Goal: Task Accomplishment & Management: Manage account settings

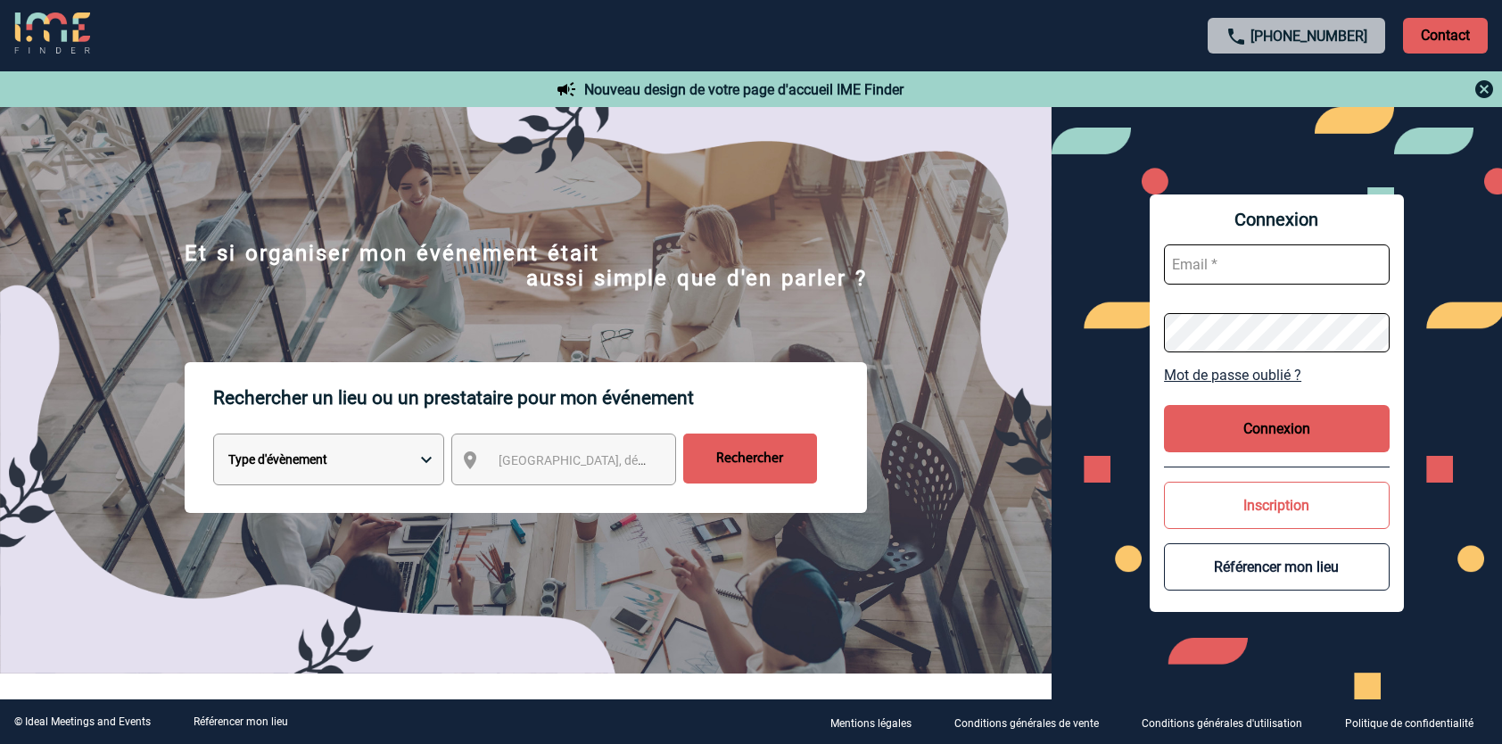
click at [1276, 252] on input "text" at bounding box center [1277, 264] width 226 height 40
type input "carine.lehmann@sogeti.com"
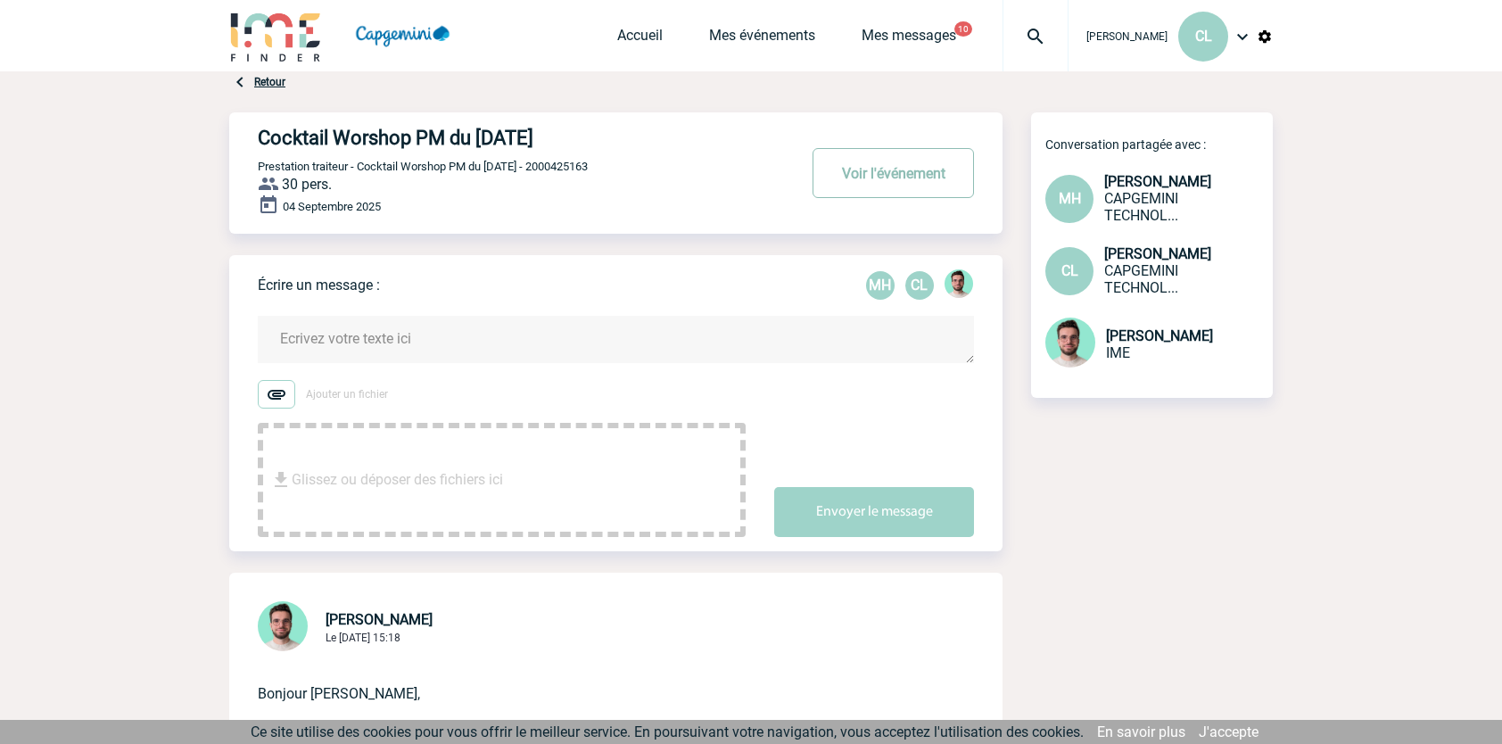
click at [853, 178] on button "Voir l'événement" at bounding box center [893, 173] width 161 height 50
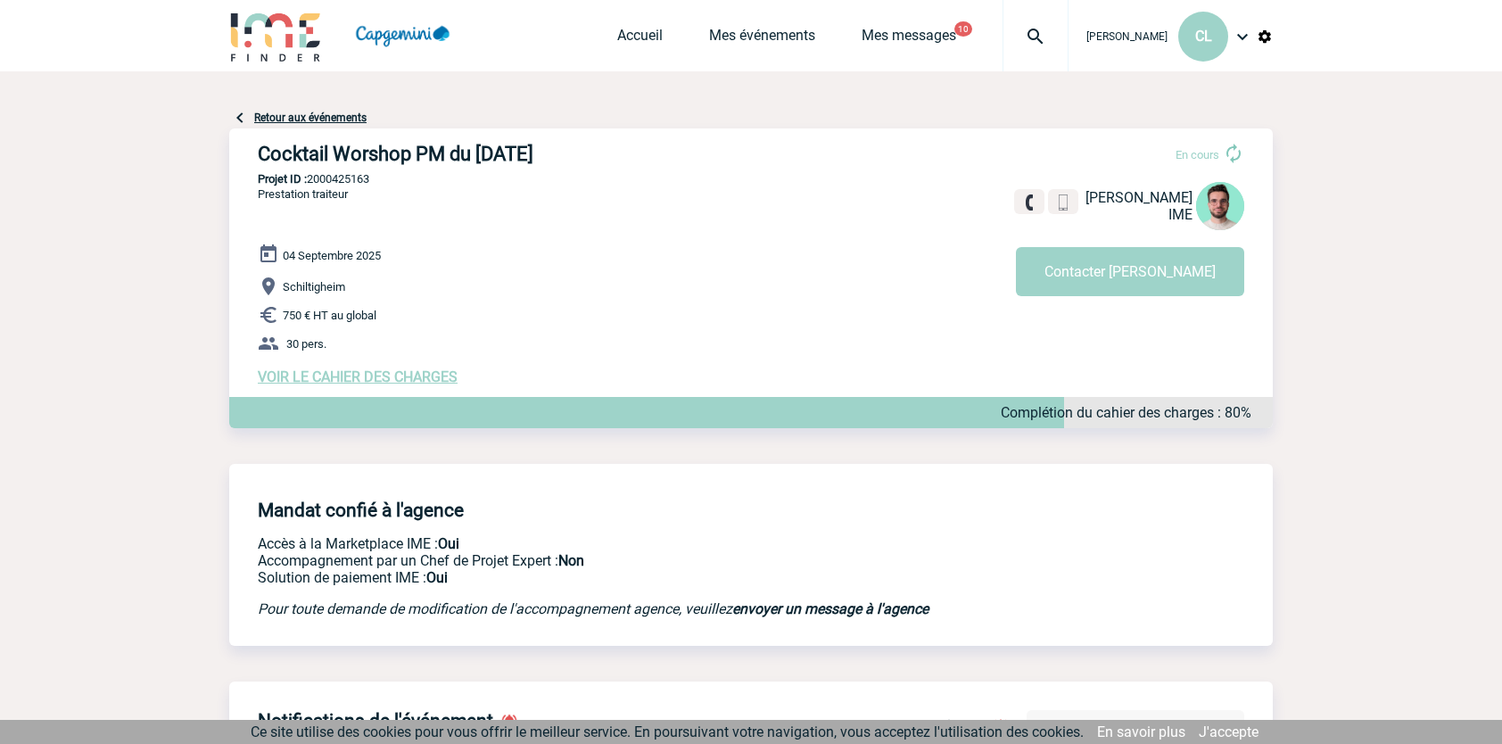
click at [342, 378] on span "VOIR LE CAHIER DES CHARGES" at bounding box center [358, 376] width 200 height 17
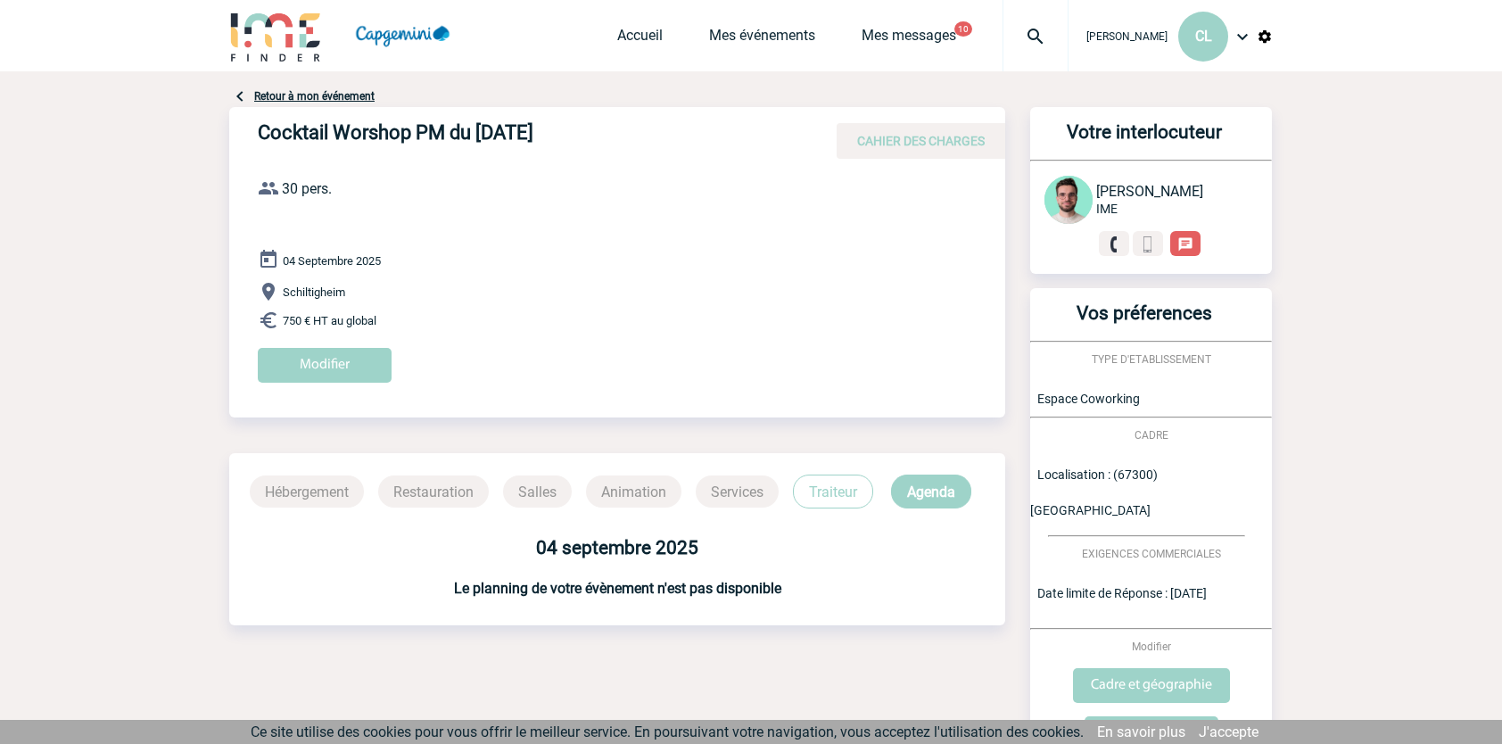
click at [891, 149] on div "CAHIER DES CHARGES" at bounding box center [921, 140] width 169 height 17
click at [367, 377] on input "Modifier" at bounding box center [325, 365] width 134 height 35
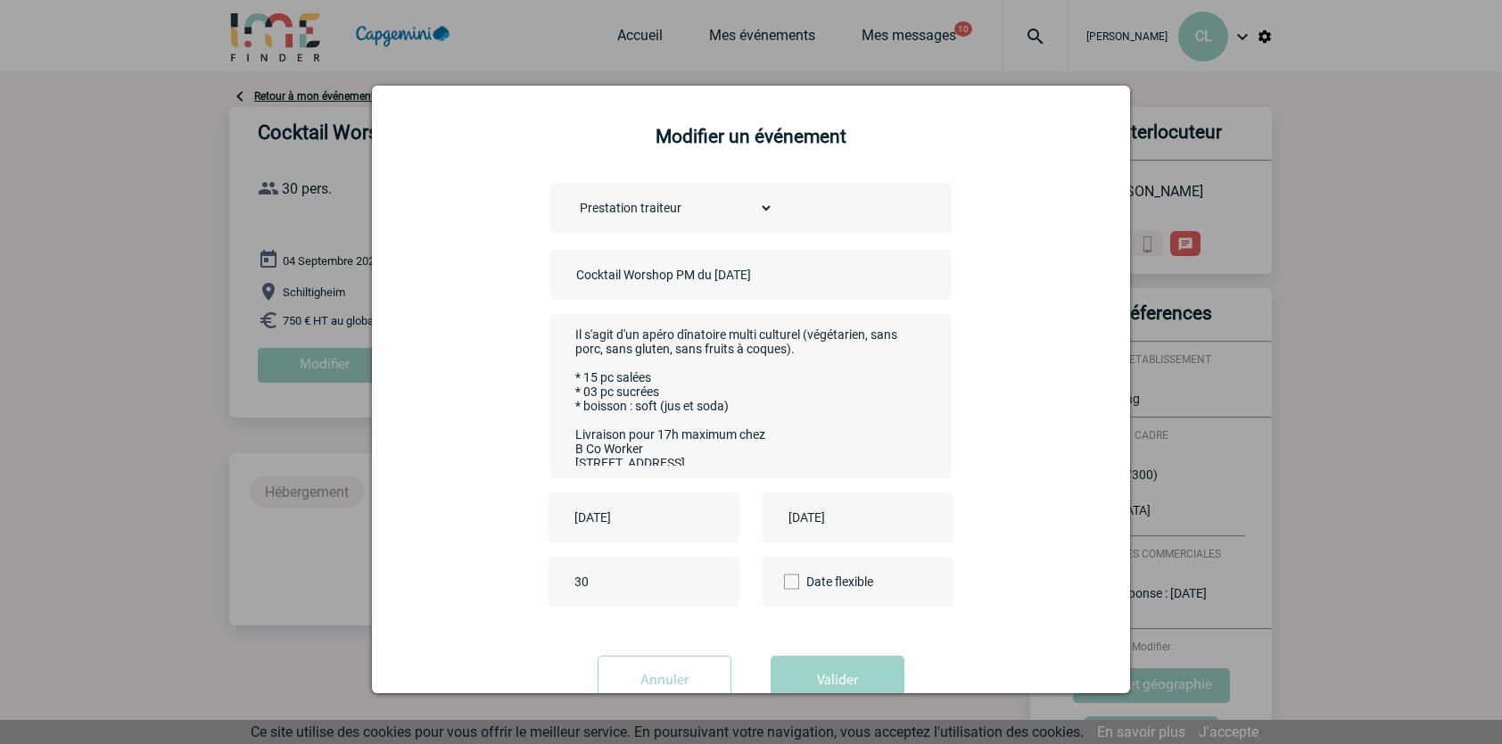
click at [1436, 210] on div at bounding box center [751, 372] width 1502 height 744
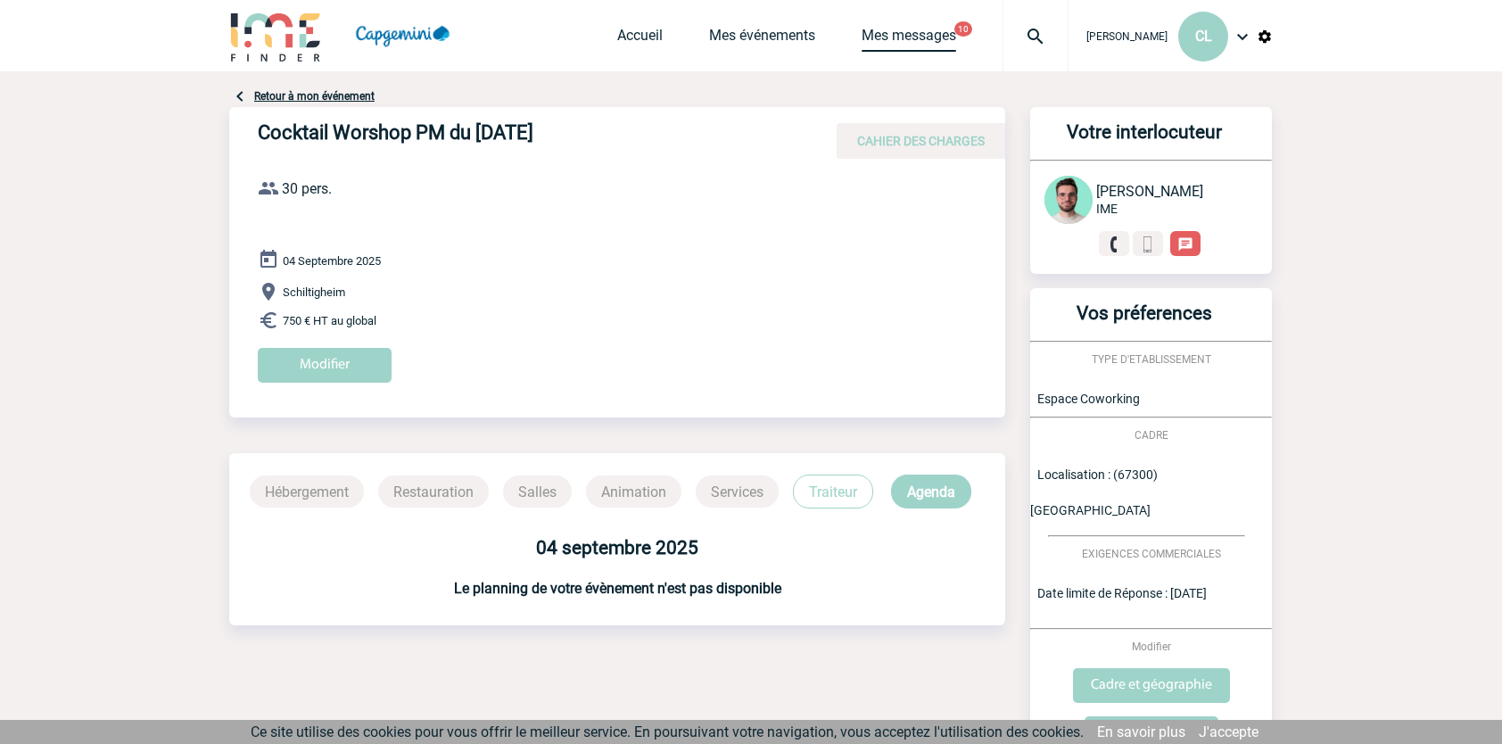
click at [887, 29] on link "Mes messages" at bounding box center [909, 39] width 95 height 25
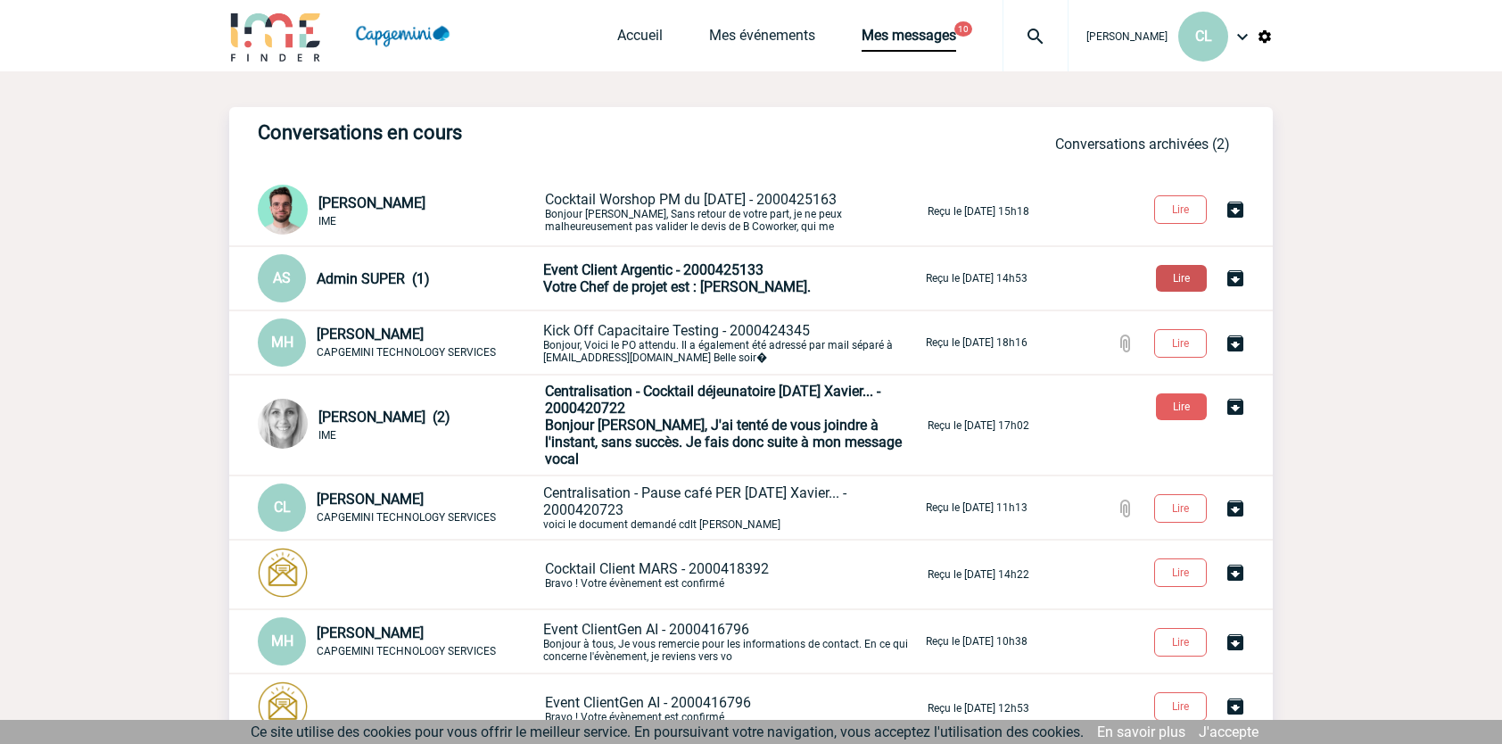
click at [1193, 277] on button "Lire" at bounding box center [1181, 278] width 51 height 27
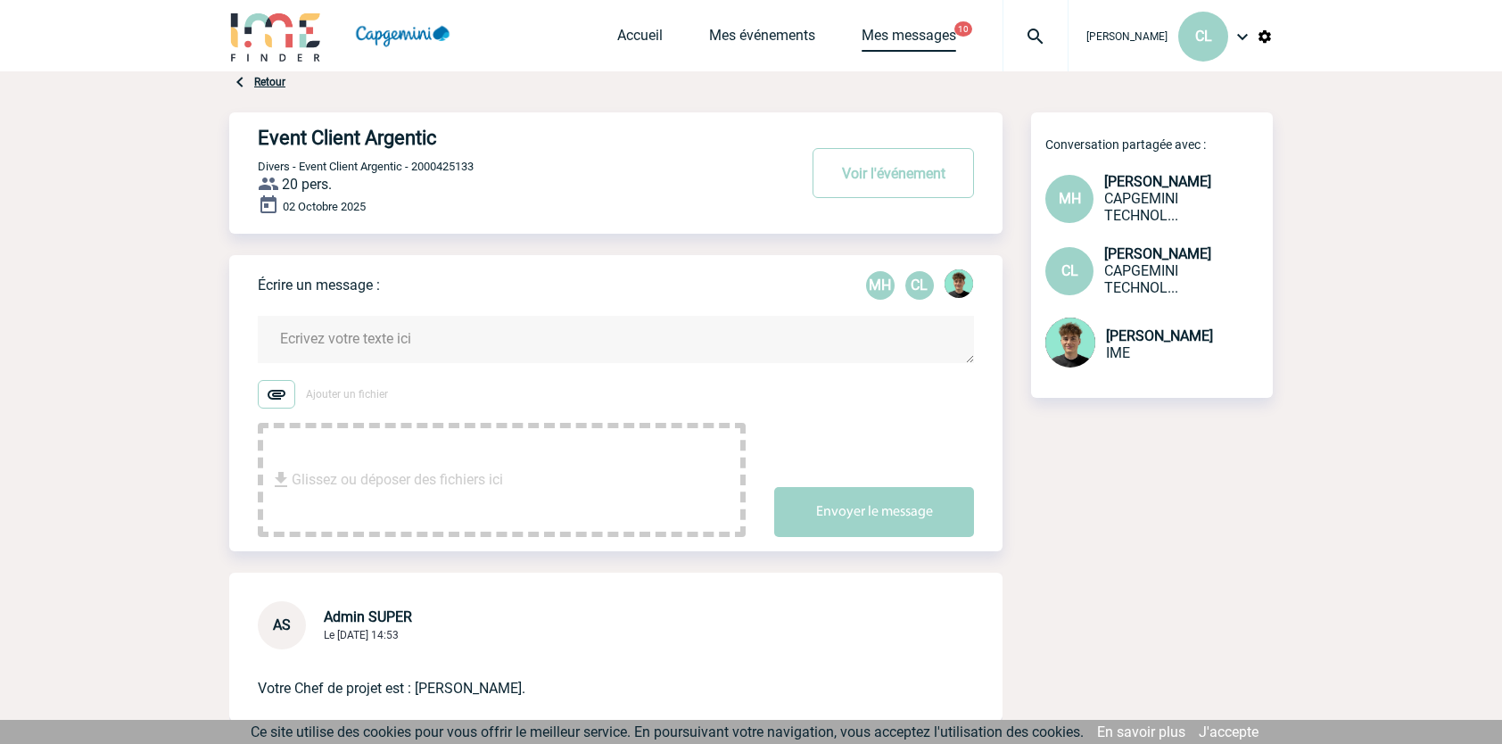
click at [930, 37] on link "Mes messages" at bounding box center [909, 39] width 95 height 25
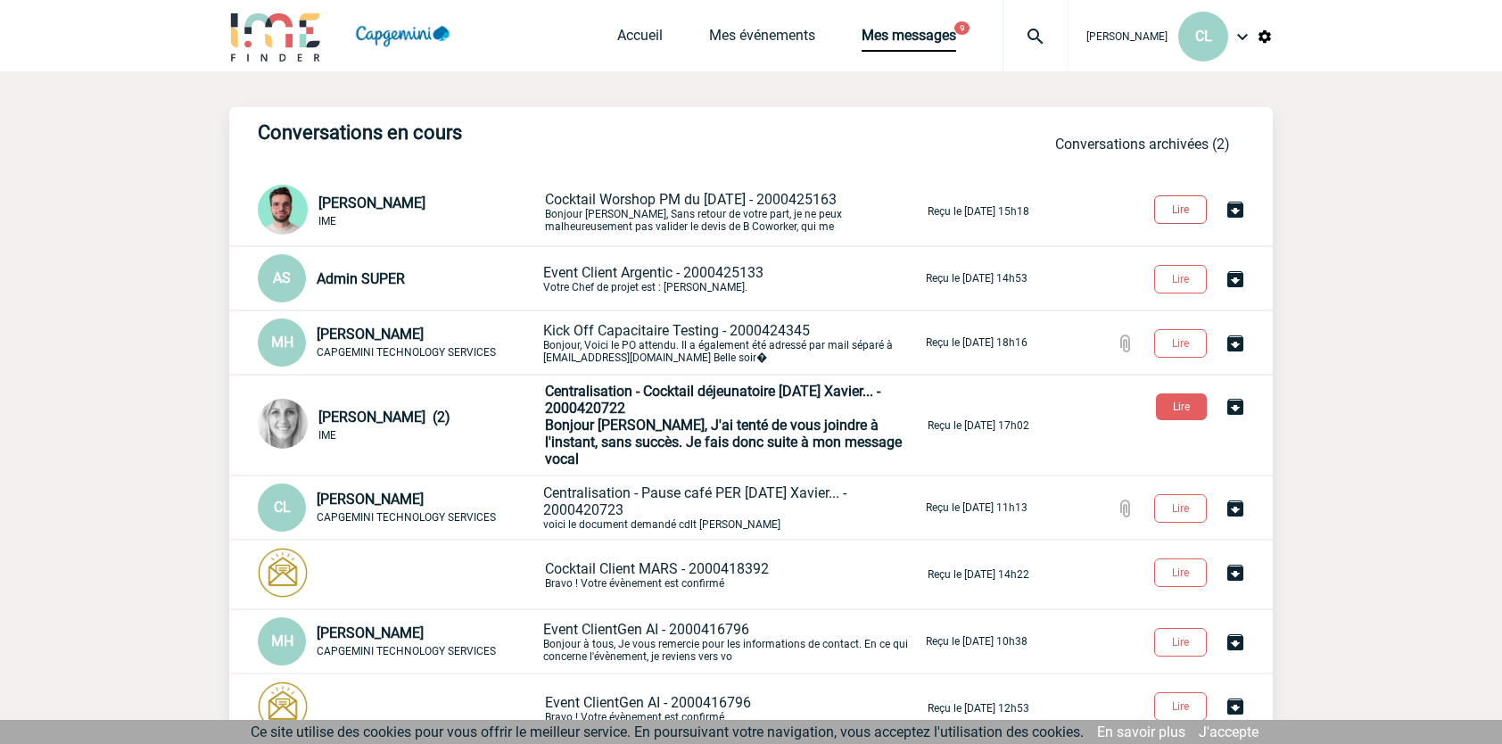
click at [1170, 211] on button "Lire" at bounding box center [1180, 209] width 53 height 29
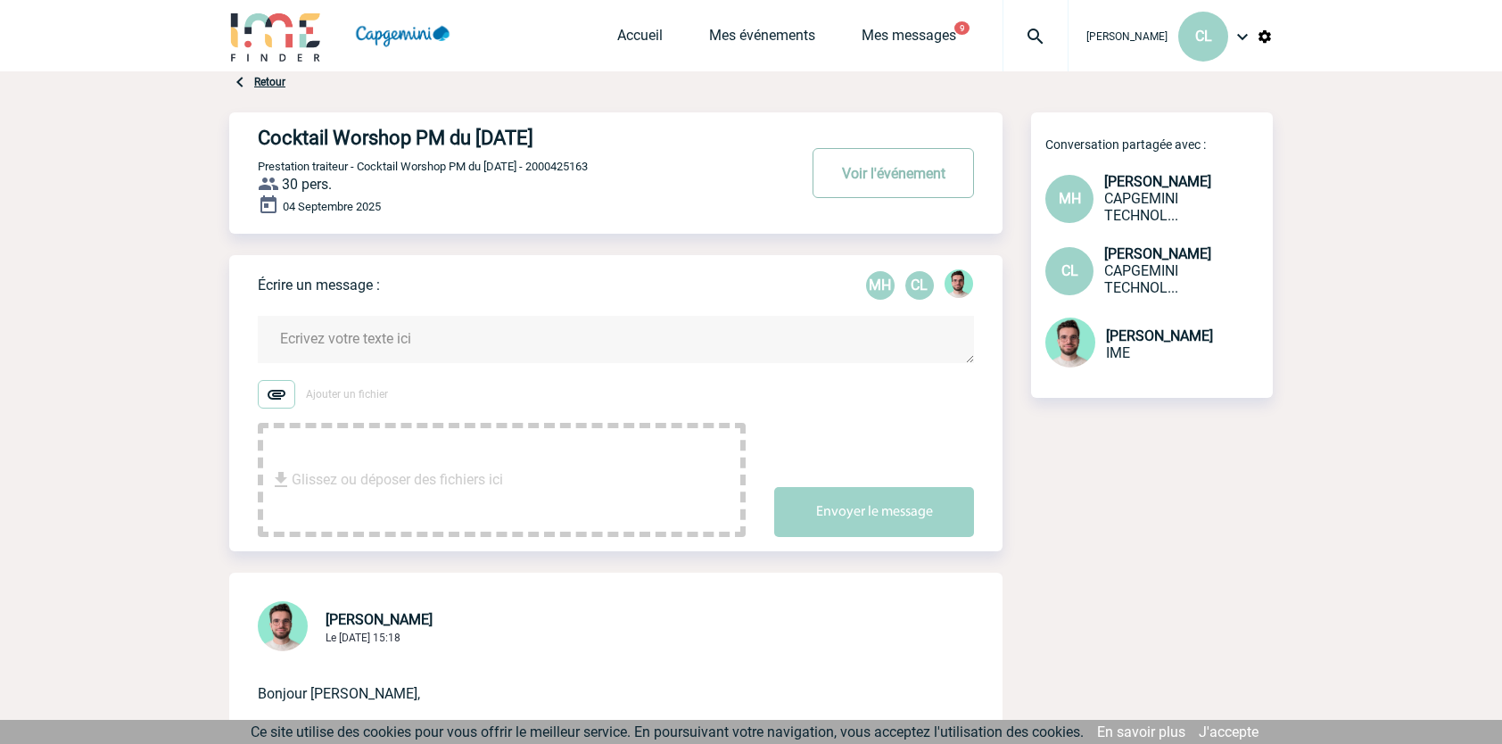
click at [895, 178] on button "Voir l'événement" at bounding box center [893, 173] width 161 height 50
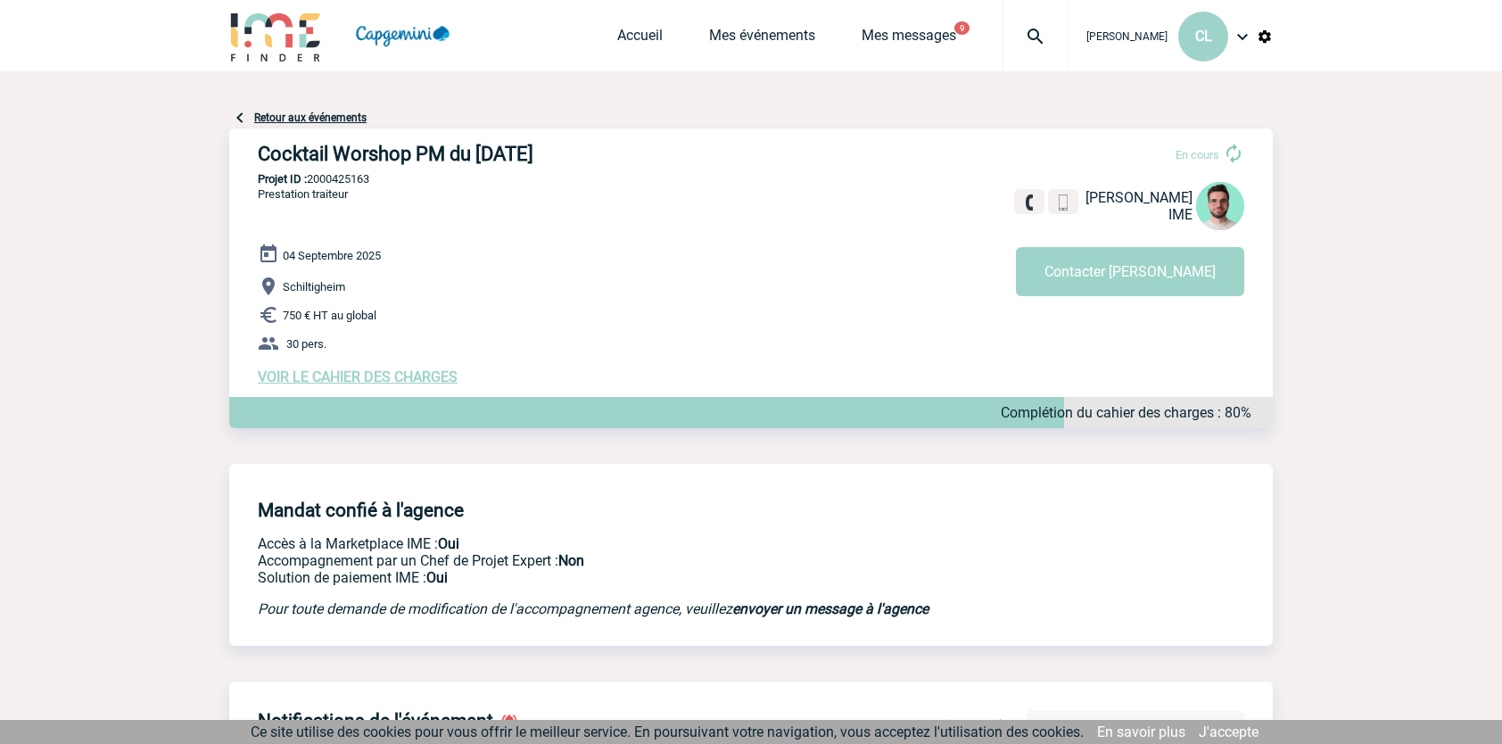
click at [387, 385] on span "VOIR LE CAHIER DES CHARGES" at bounding box center [358, 376] width 200 height 17
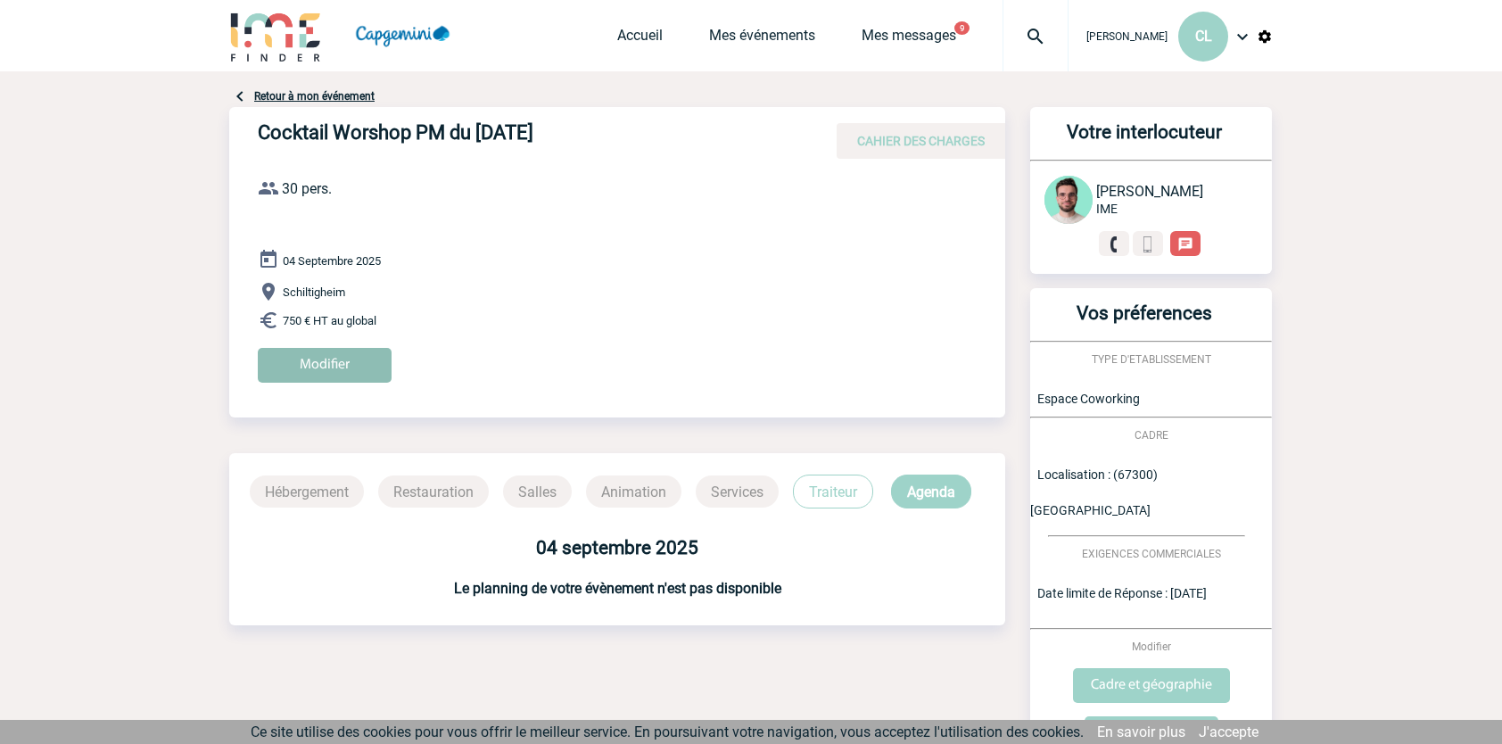
click at [366, 348] on input "Modifier" at bounding box center [325, 365] width 134 height 35
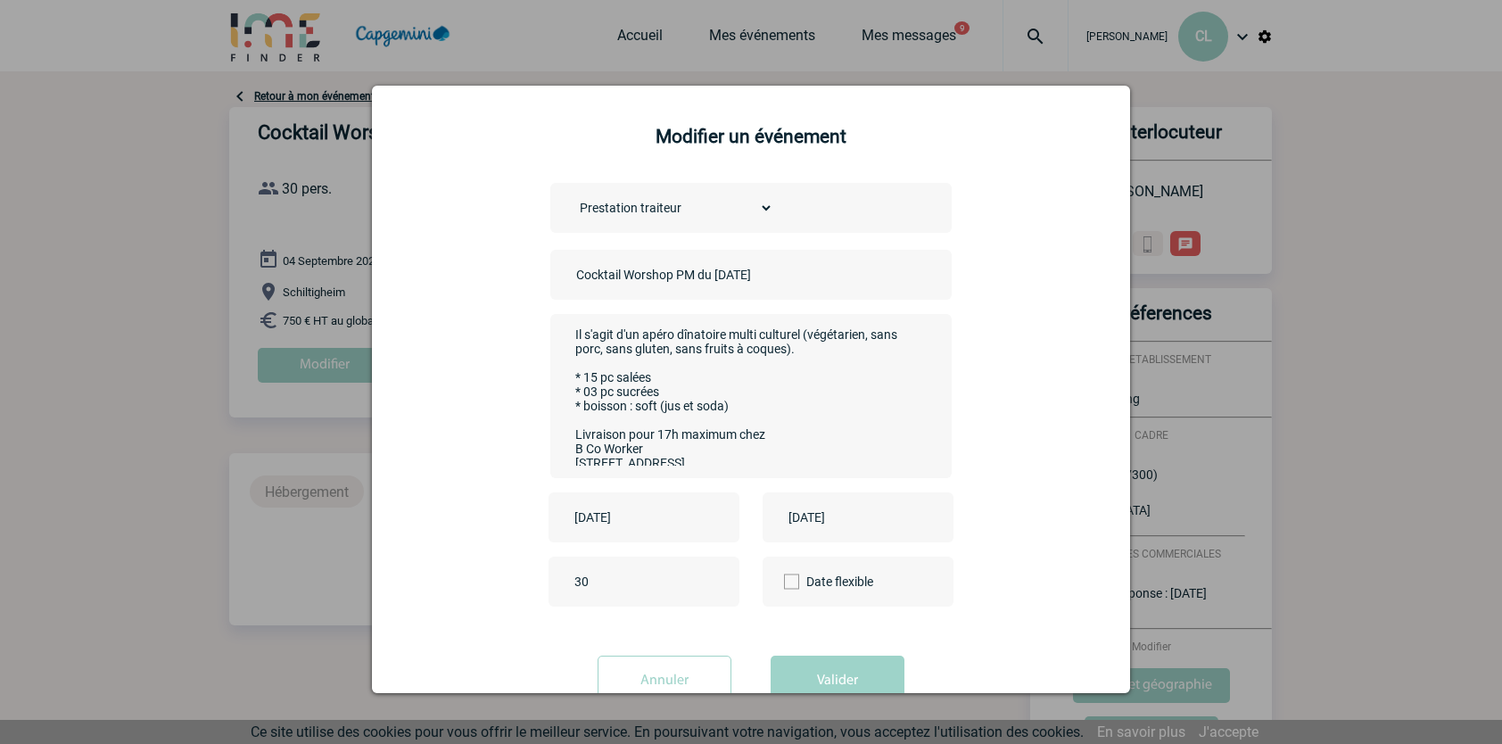
click at [709, 681] on input "Annuler" at bounding box center [665, 681] width 134 height 50
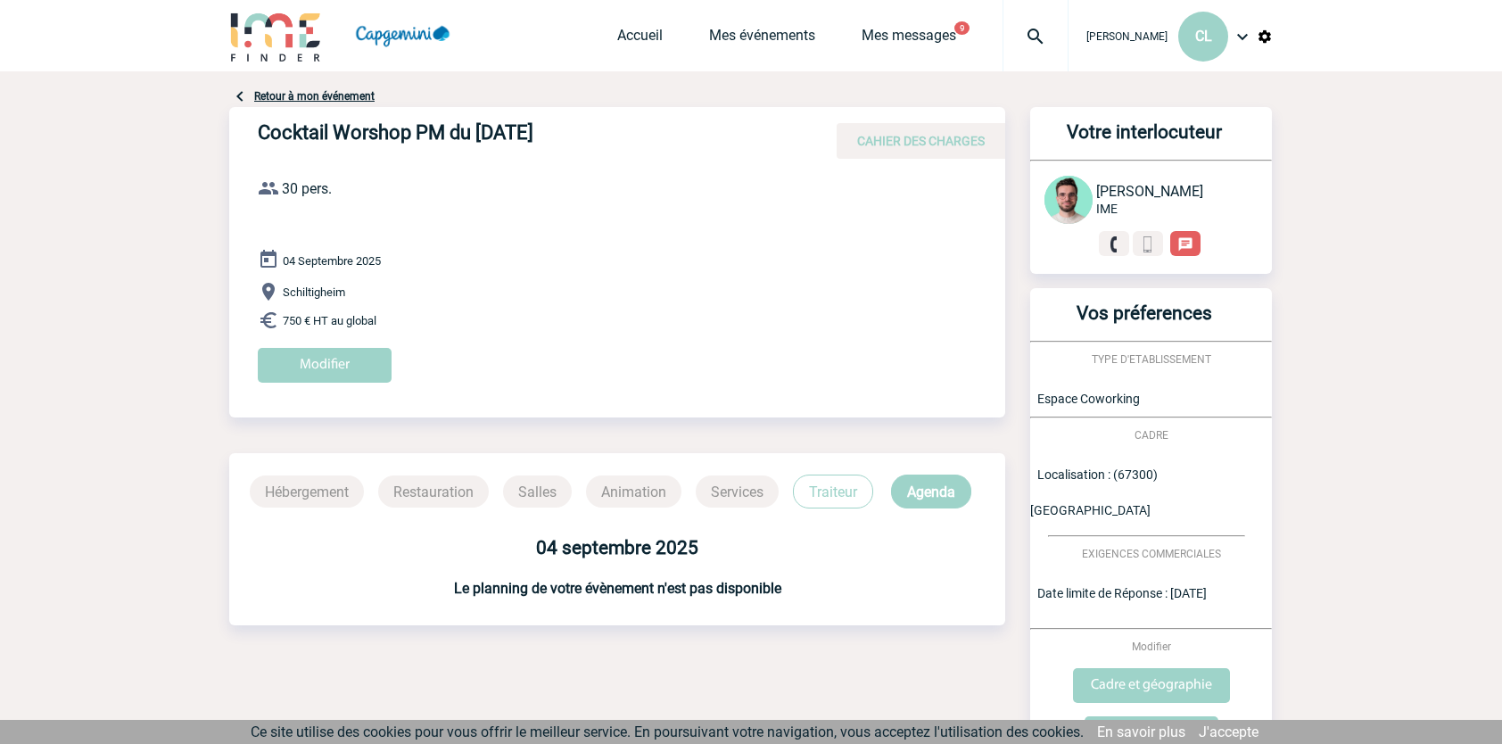
click at [334, 101] on link "Retour à mon événement" at bounding box center [314, 96] width 120 height 12
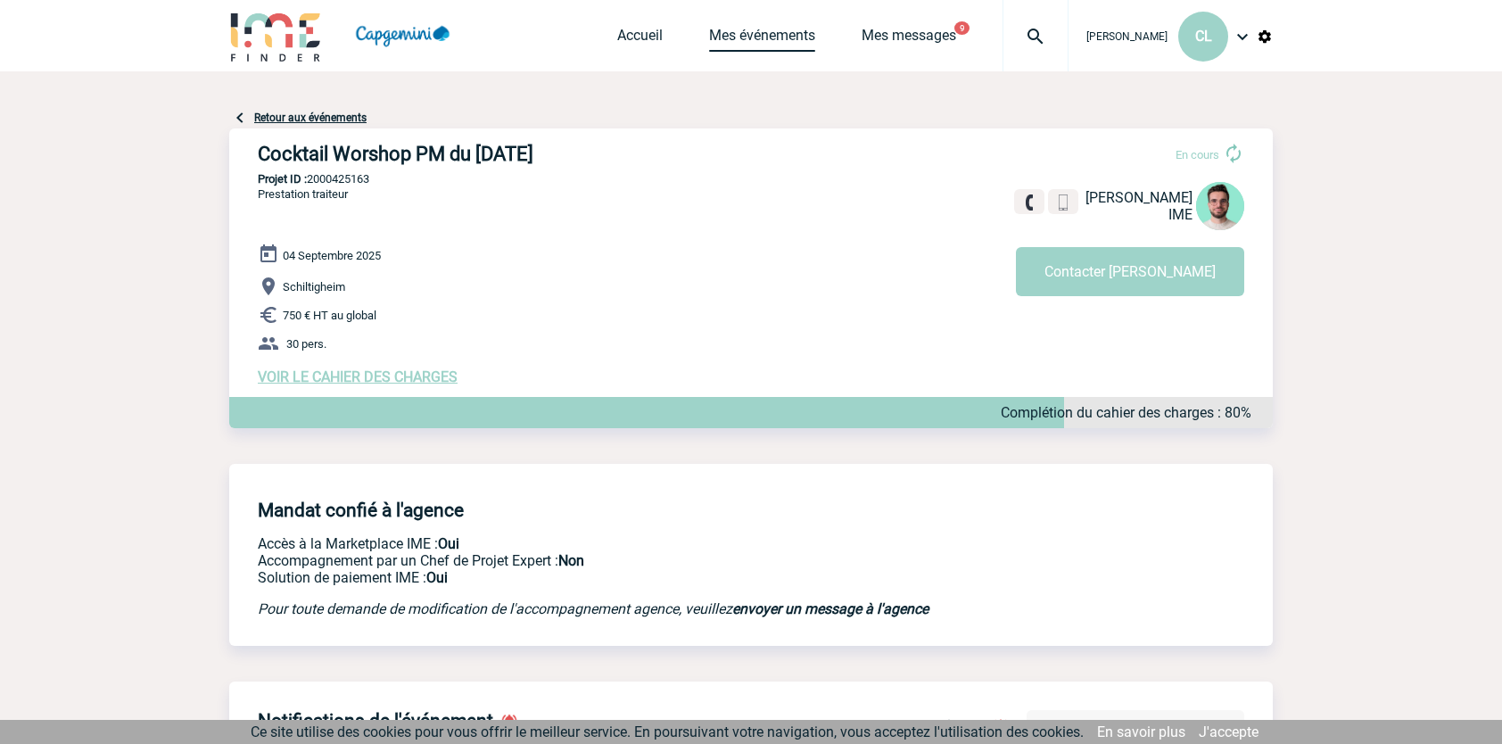
click at [797, 32] on link "Mes événements" at bounding box center [762, 39] width 106 height 25
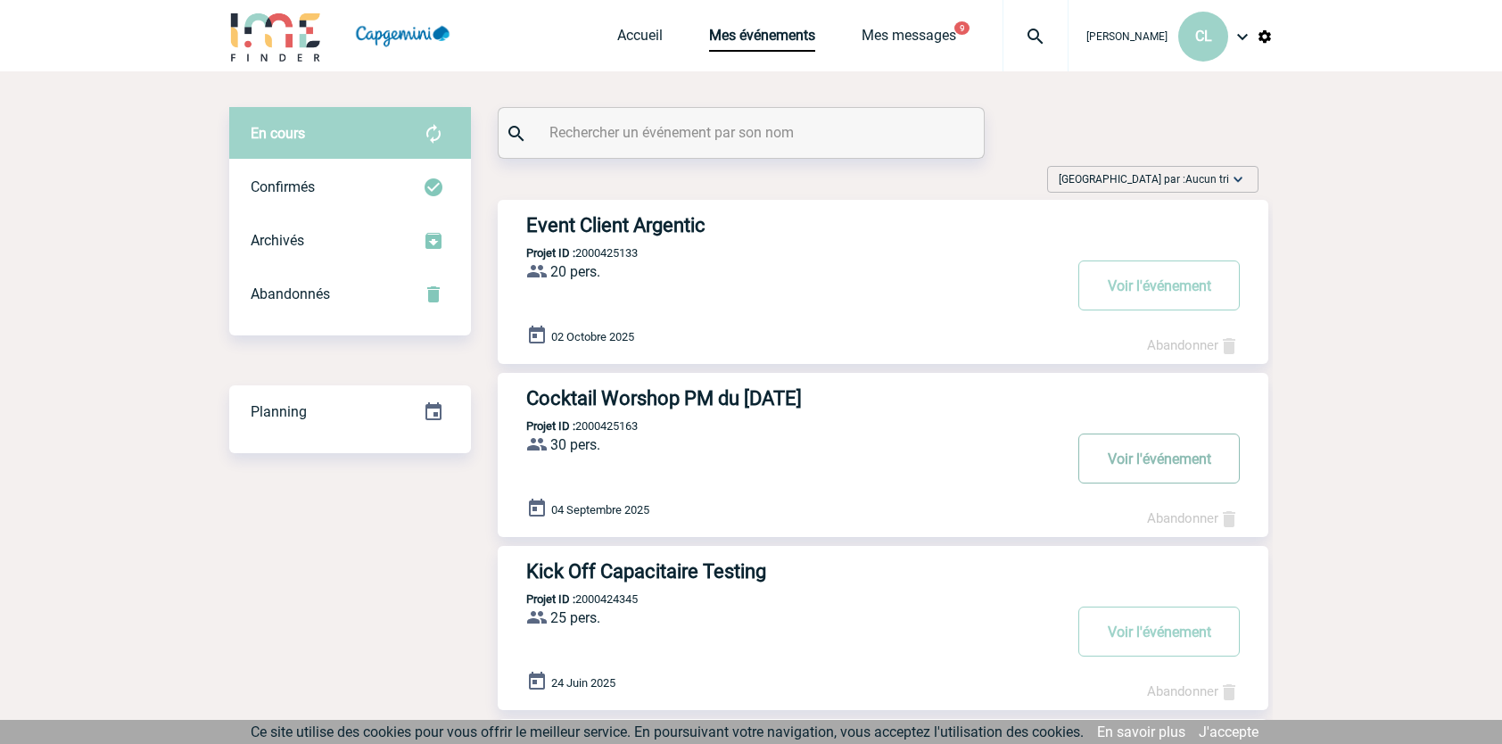
click at [1144, 453] on button "Voir l'événement" at bounding box center [1158, 459] width 161 height 50
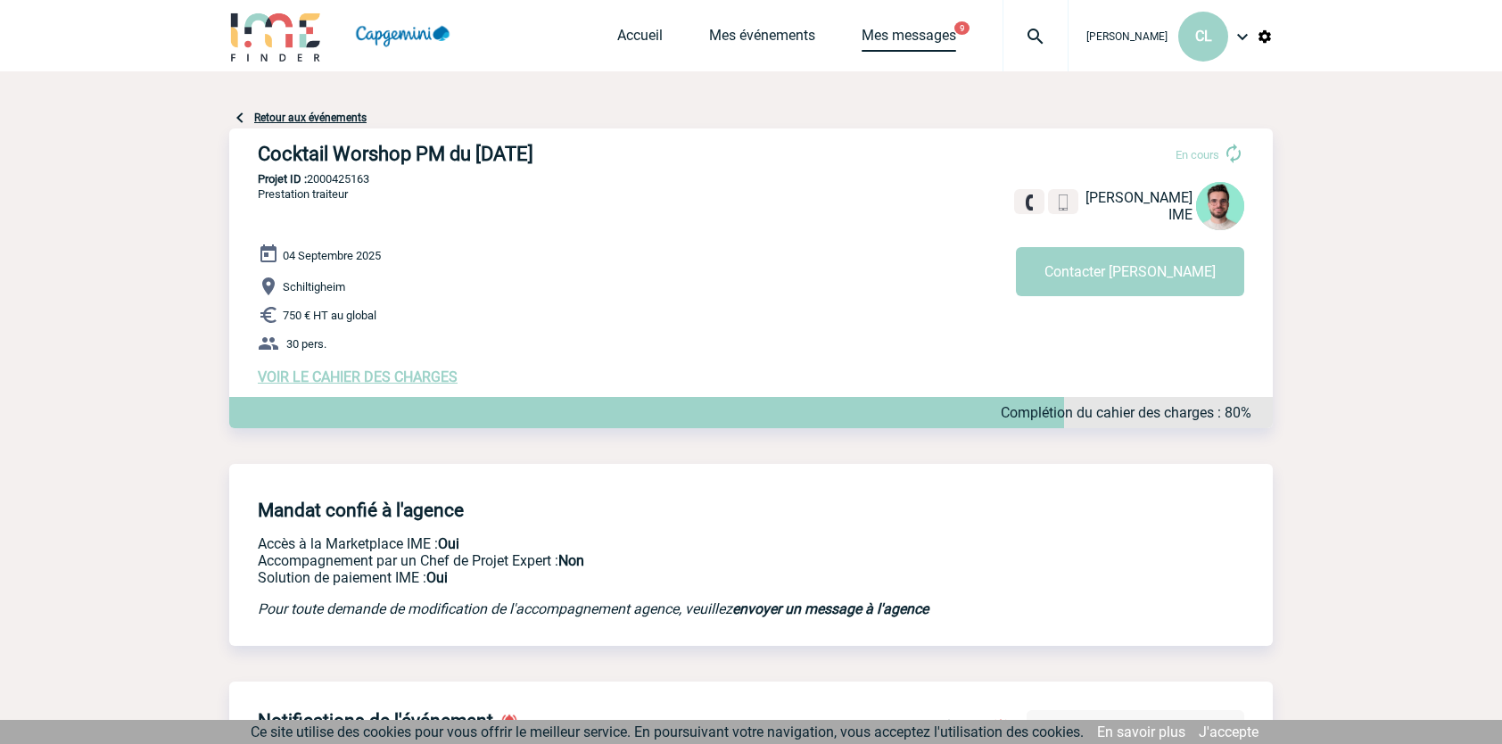
click at [873, 38] on link "Mes messages" at bounding box center [909, 39] width 95 height 25
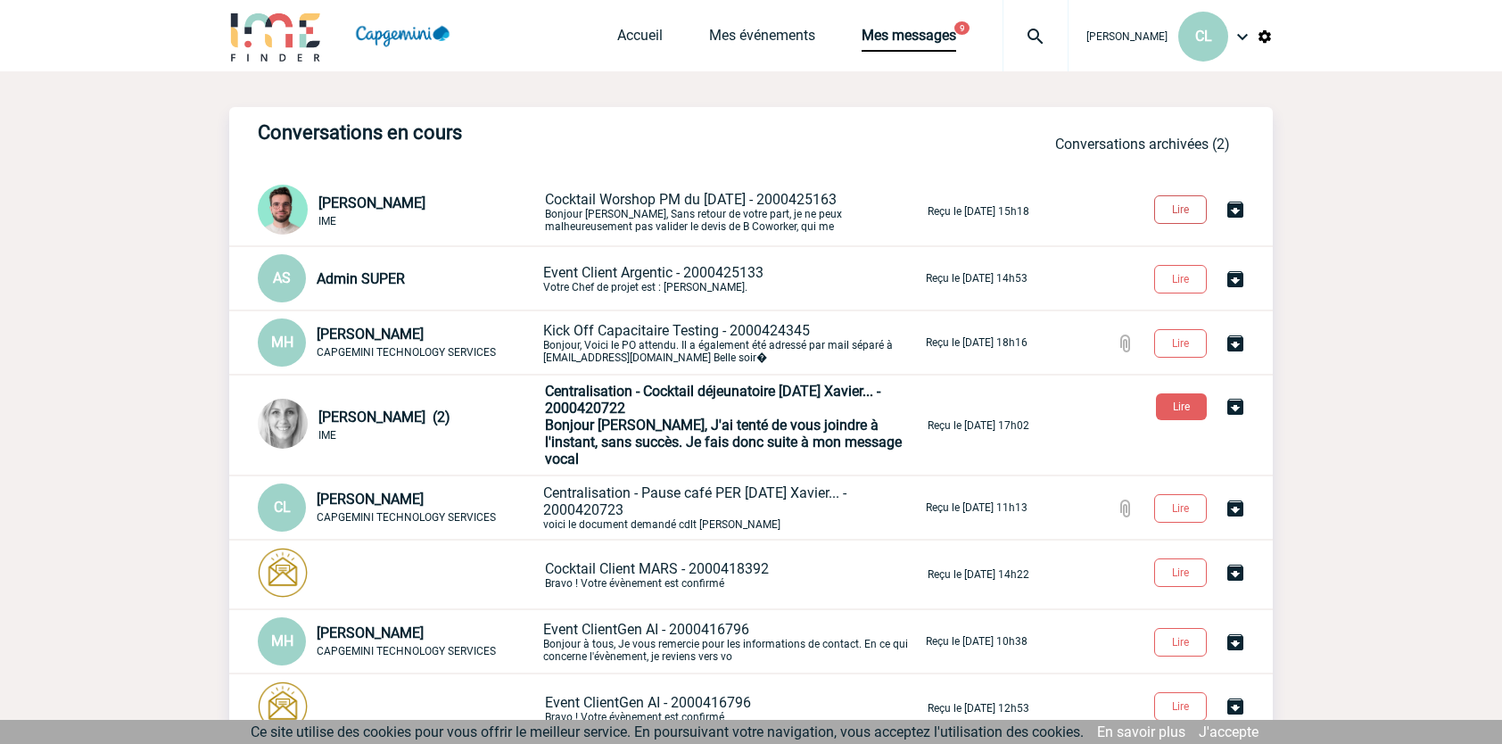
click at [1191, 214] on button "Lire" at bounding box center [1180, 209] width 53 height 29
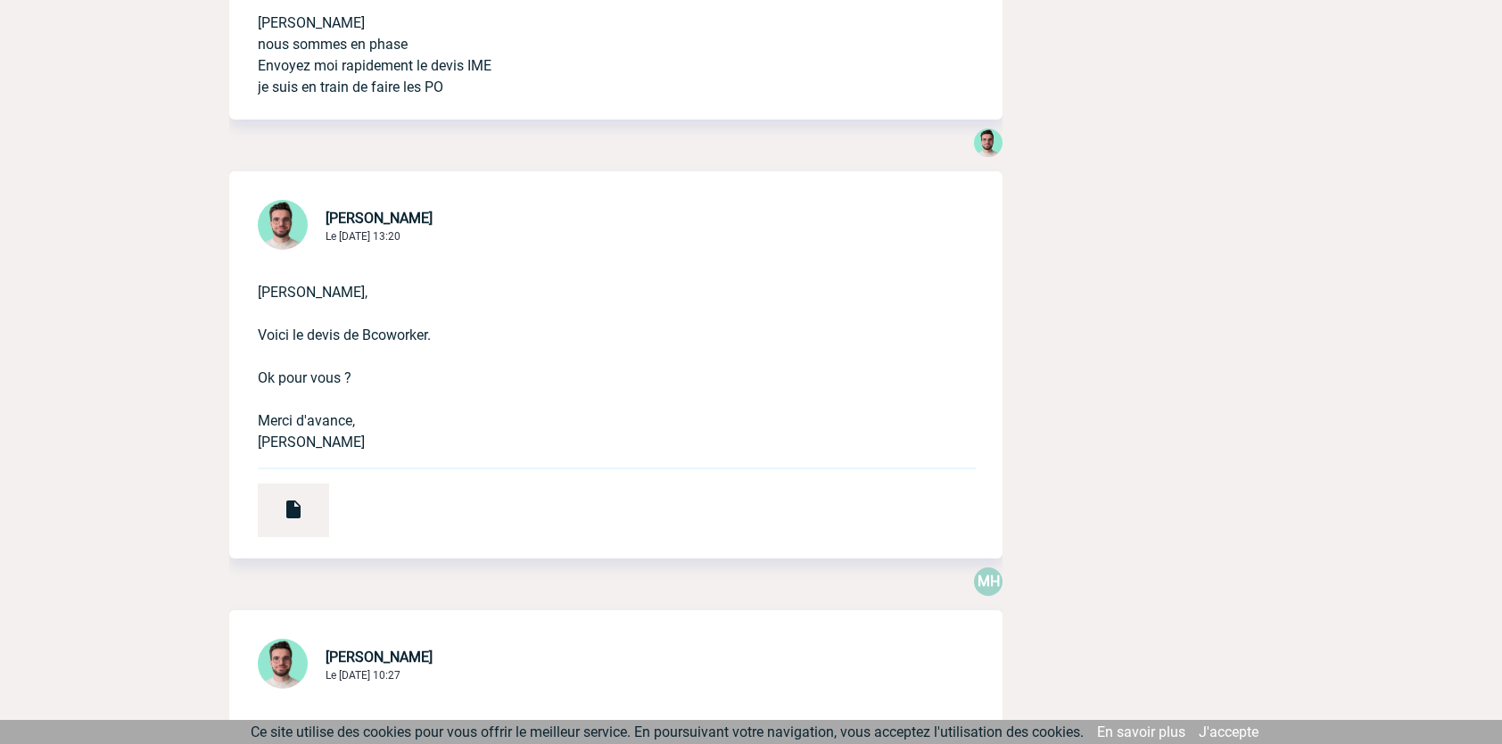
scroll to position [2319, 0]
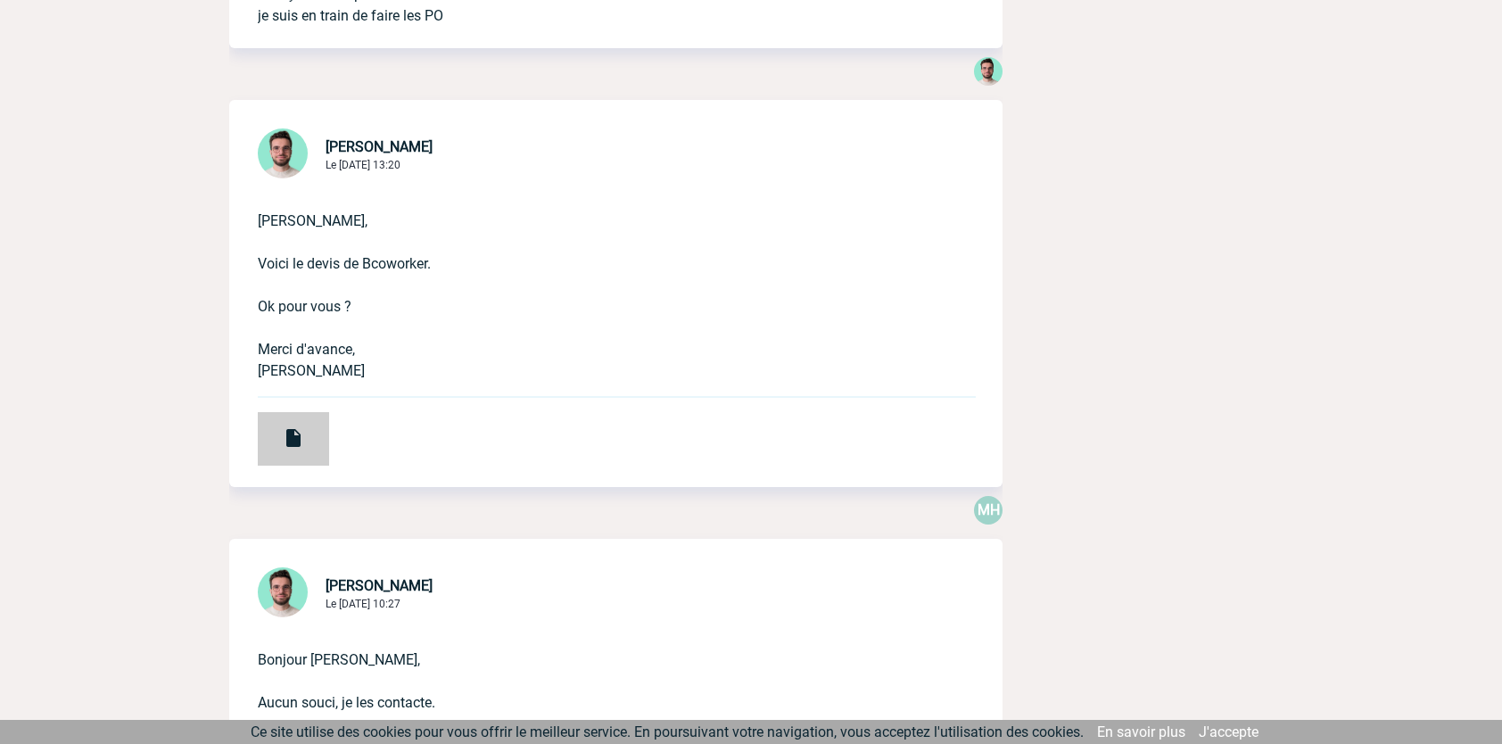
click at [316, 427] on div at bounding box center [293, 439] width 71 height 54
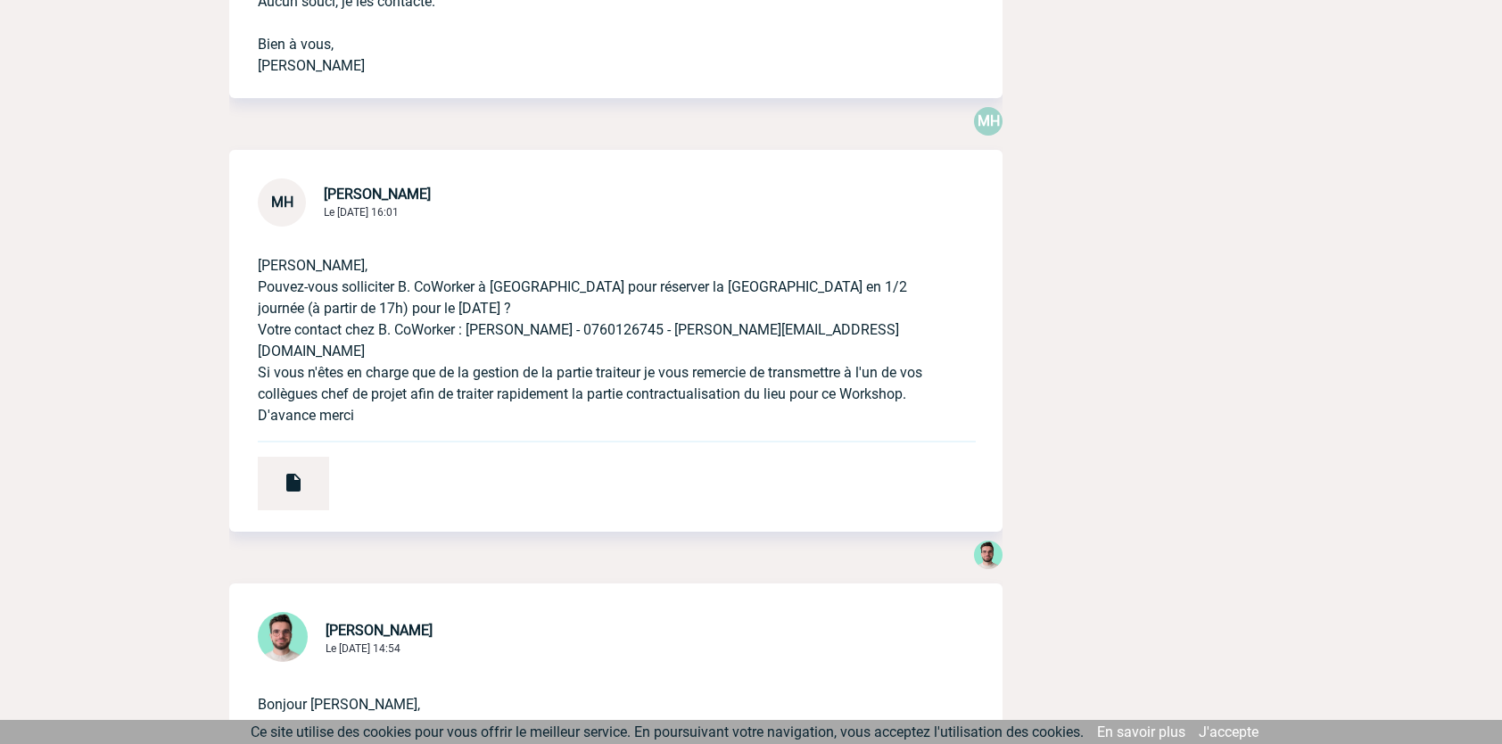
scroll to position [3033, 0]
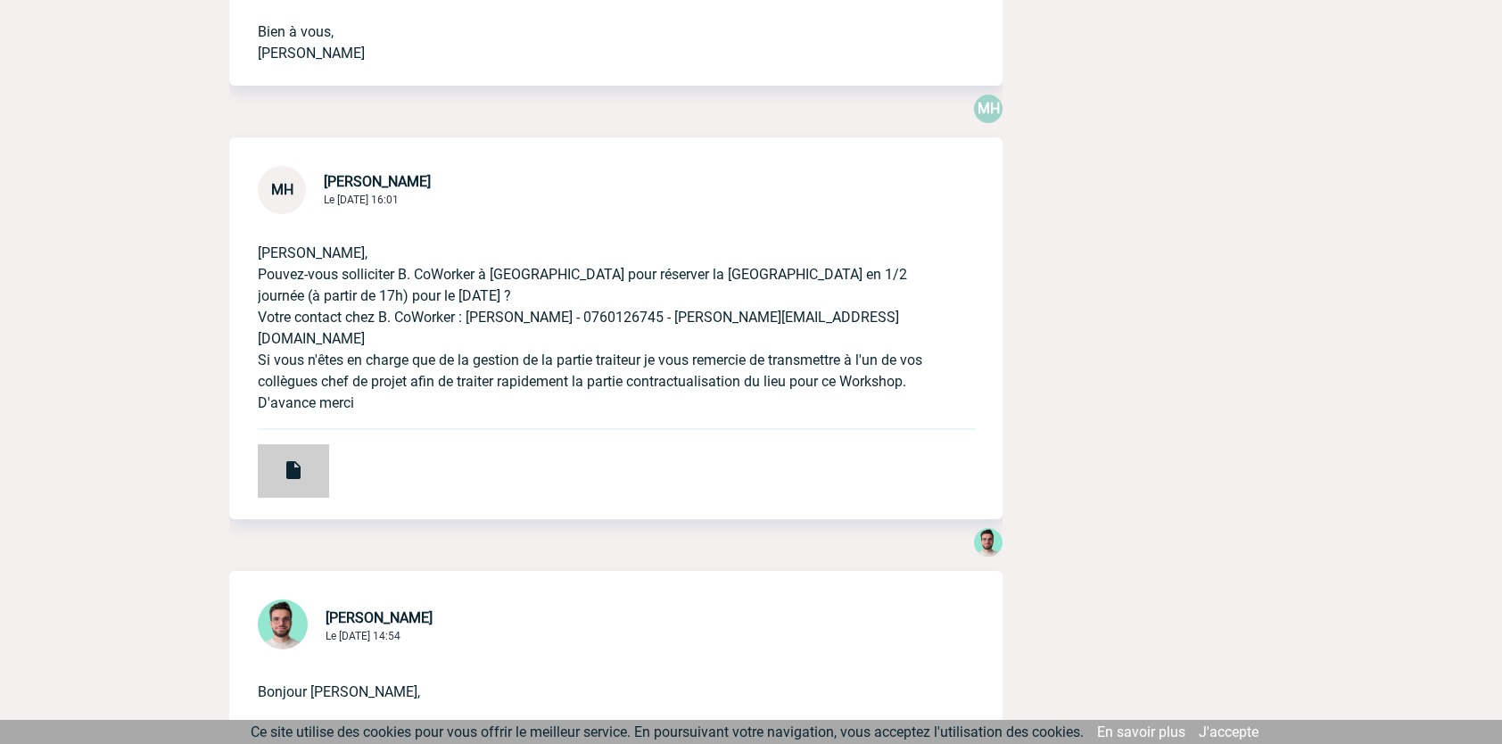
click at [302, 461] on img at bounding box center [293, 469] width 21 height 21
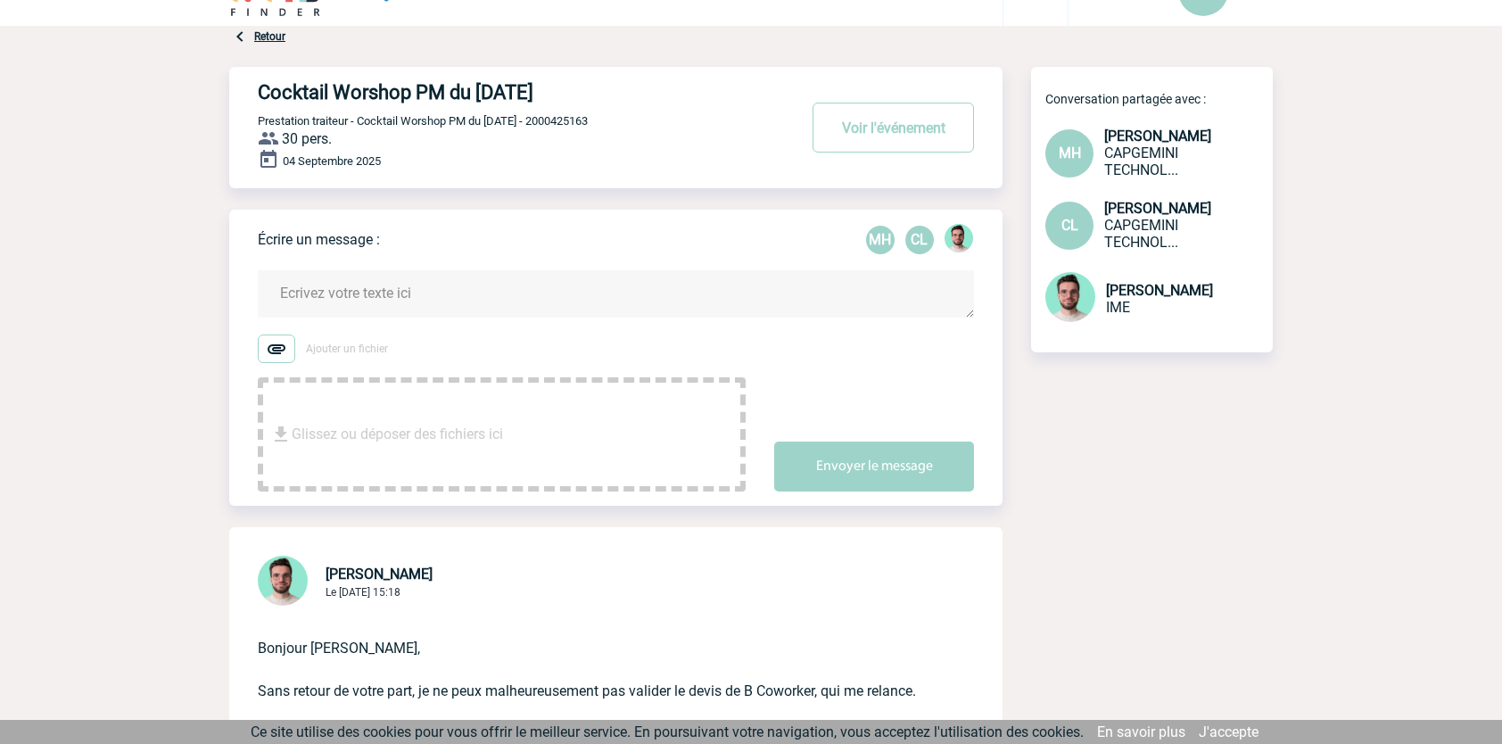
scroll to position [0, 0]
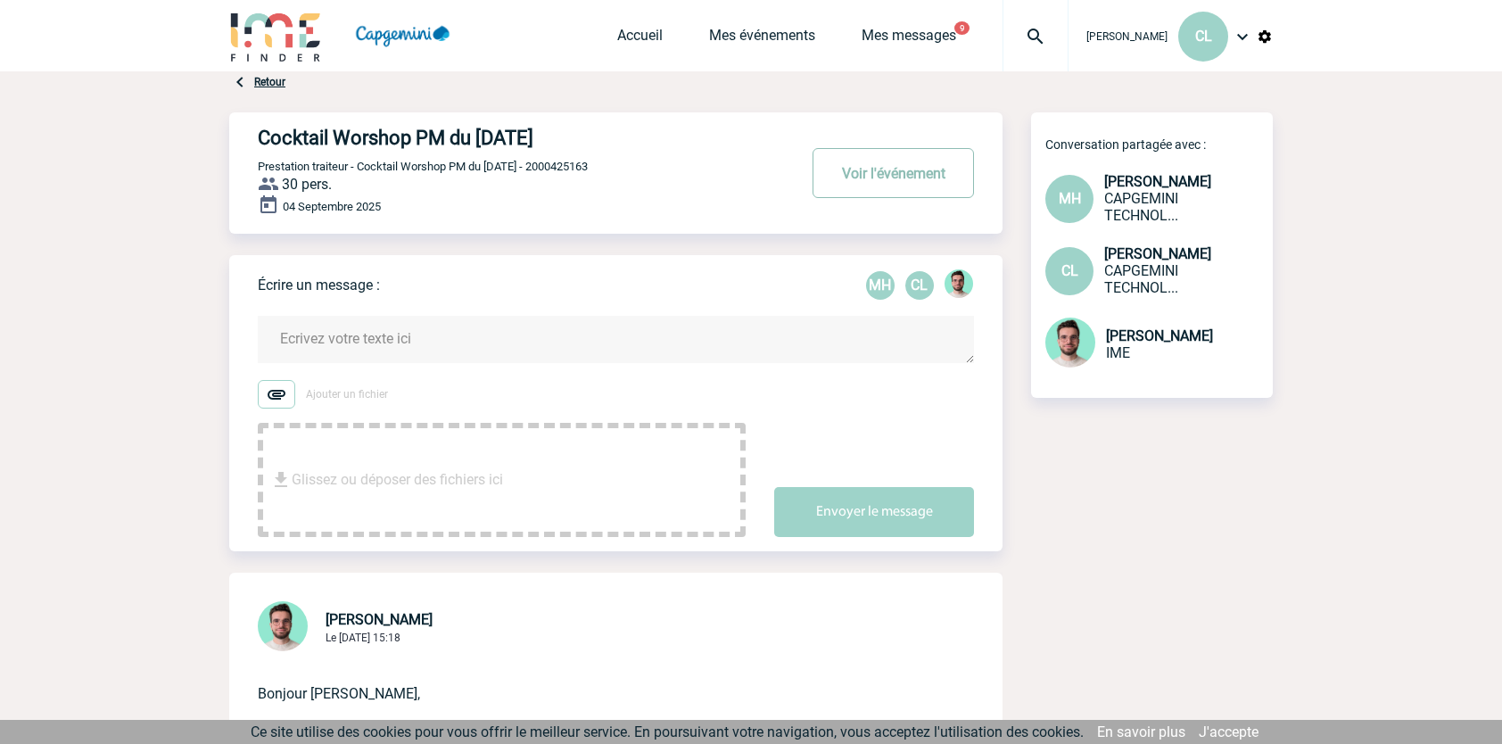
click at [870, 179] on button "Voir l'événement" at bounding box center [893, 173] width 161 height 50
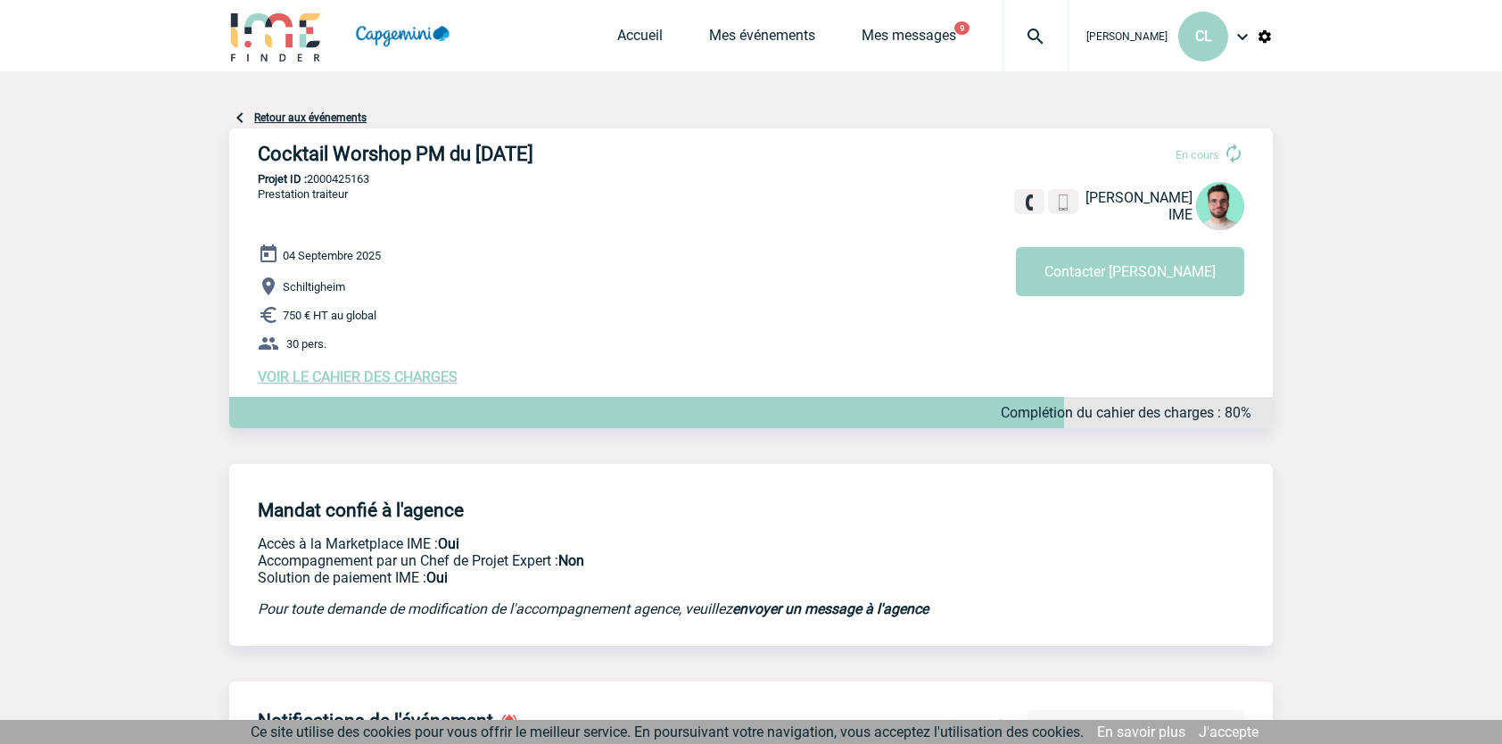
click at [361, 385] on span "VOIR LE CAHIER DES CHARGES" at bounding box center [358, 376] width 200 height 17
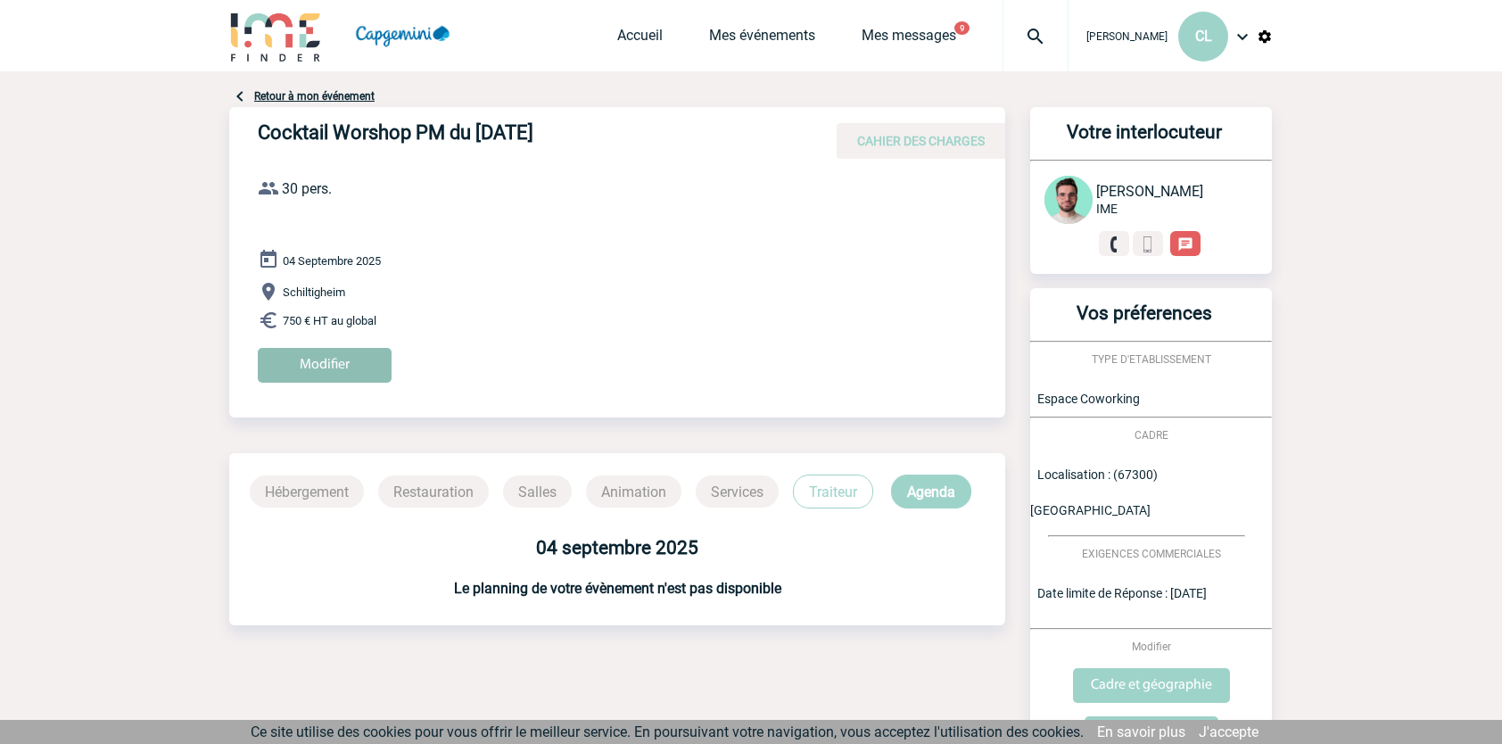
click at [359, 376] on input "Modifier" at bounding box center [325, 365] width 134 height 35
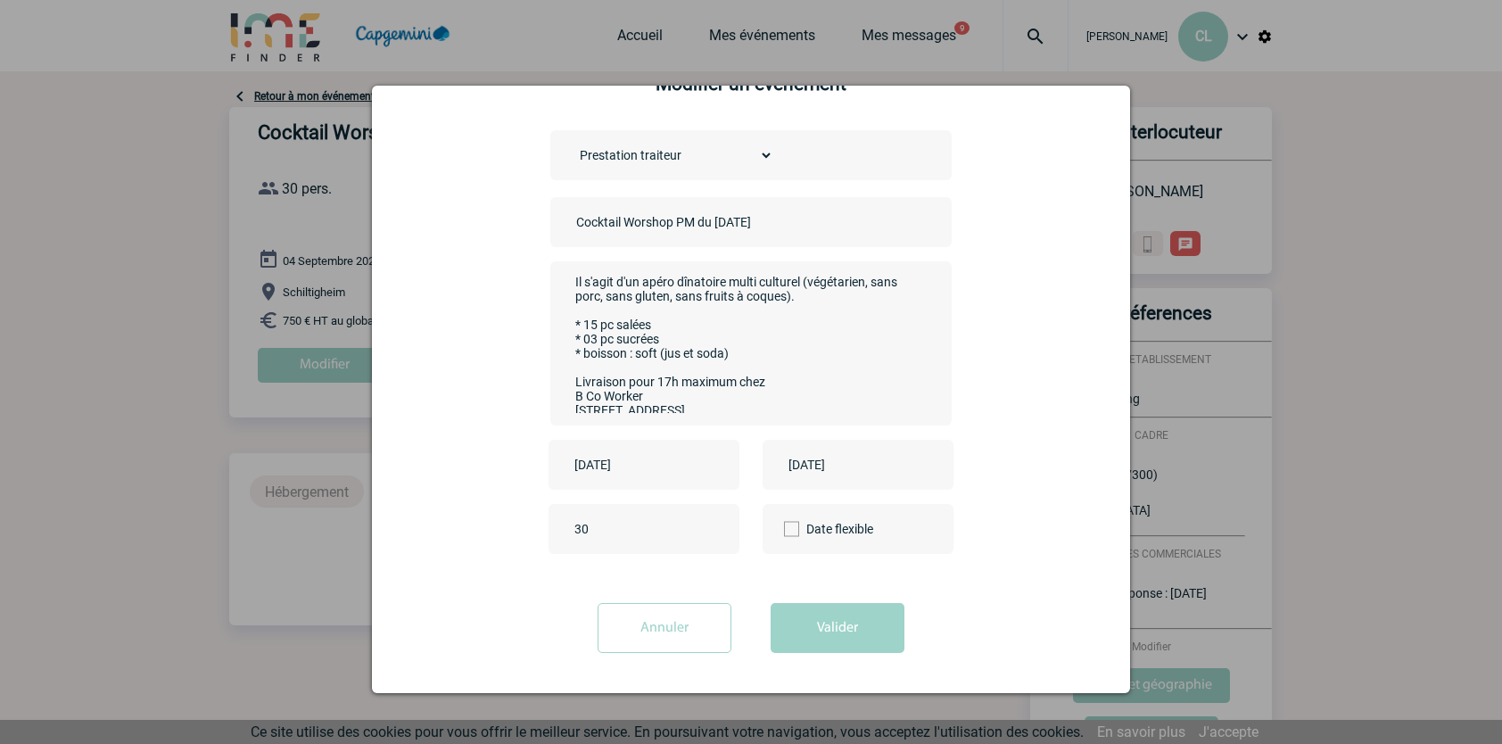
click at [645, 630] on input "Annuler" at bounding box center [665, 628] width 134 height 50
